Goal: Information Seeking & Learning: Find specific fact

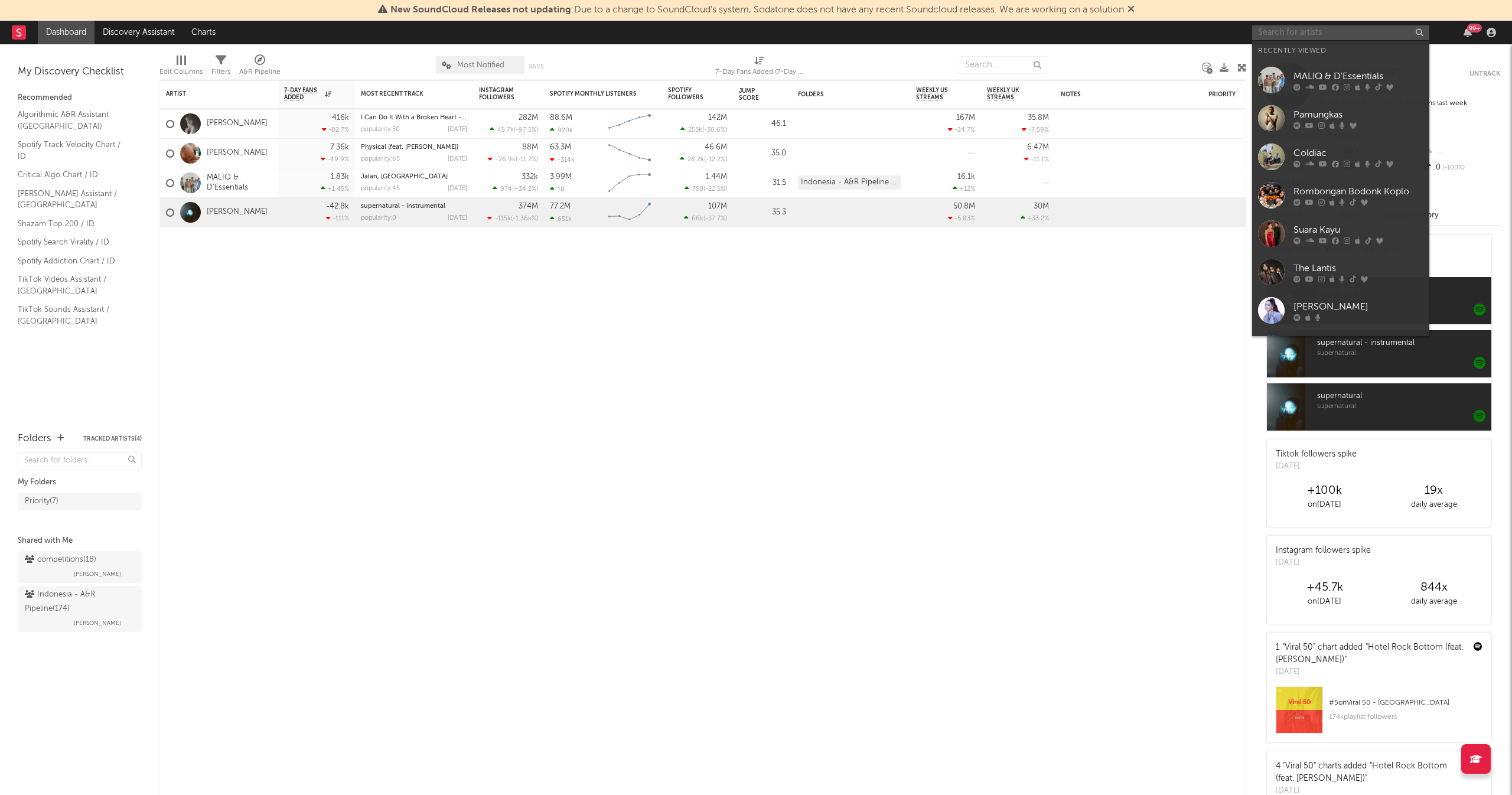
click at [1327, 29] on input "text" at bounding box center [1341, 32] width 177 height 15
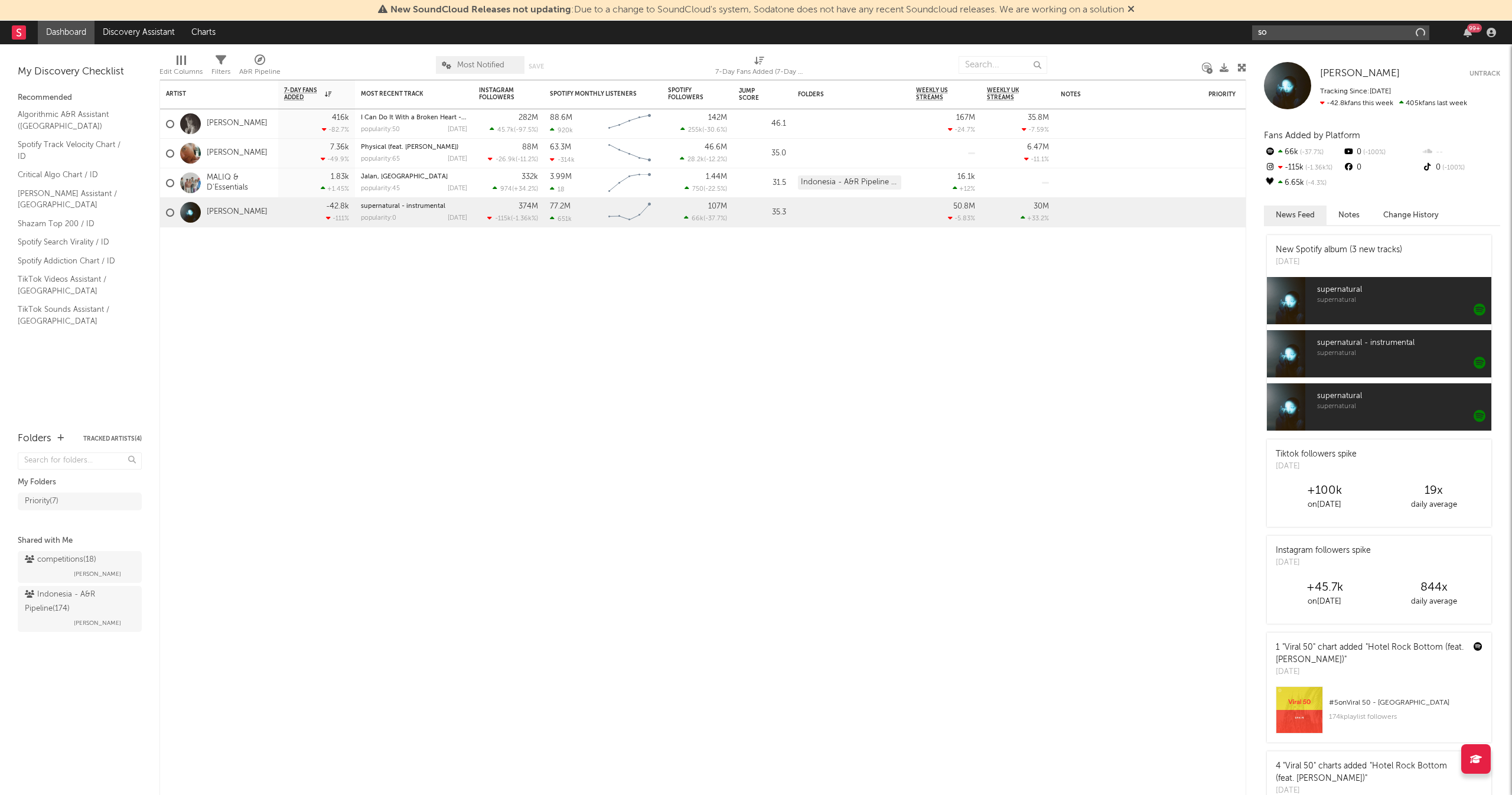
type input "s"
type input "d"
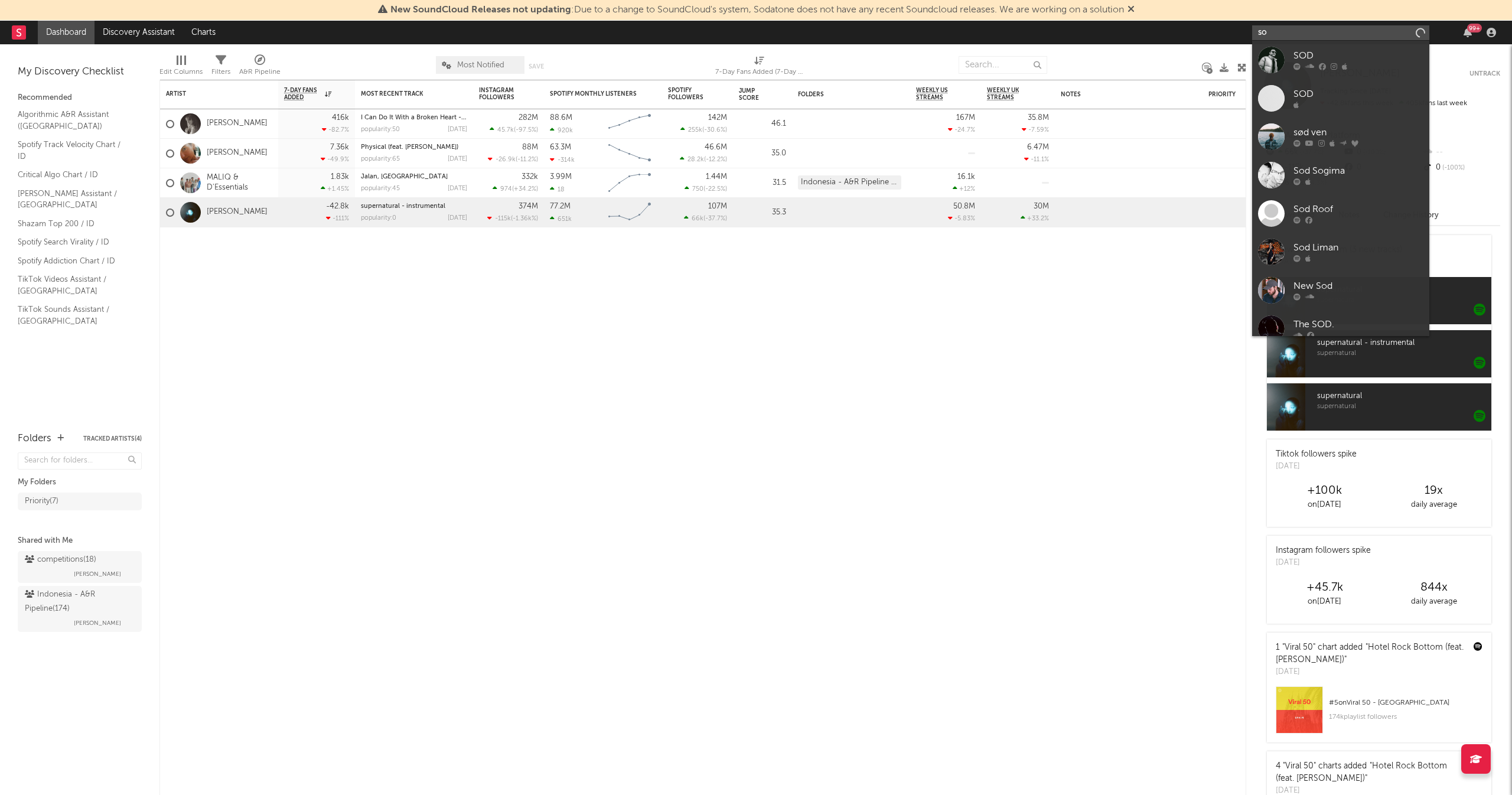
type input "s"
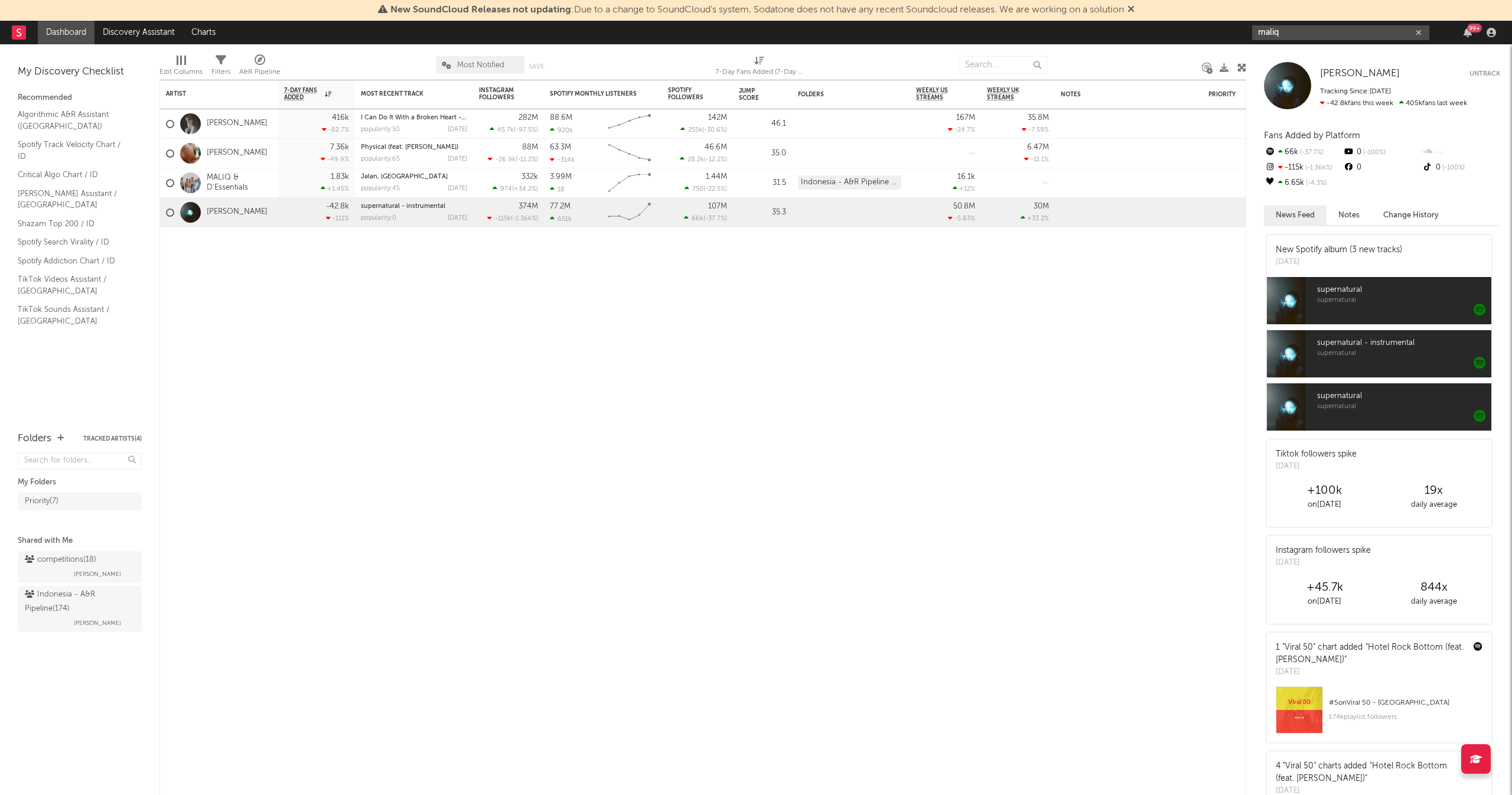
type input "maliq"
